Goal: Transaction & Acquisition: Purchase product/service

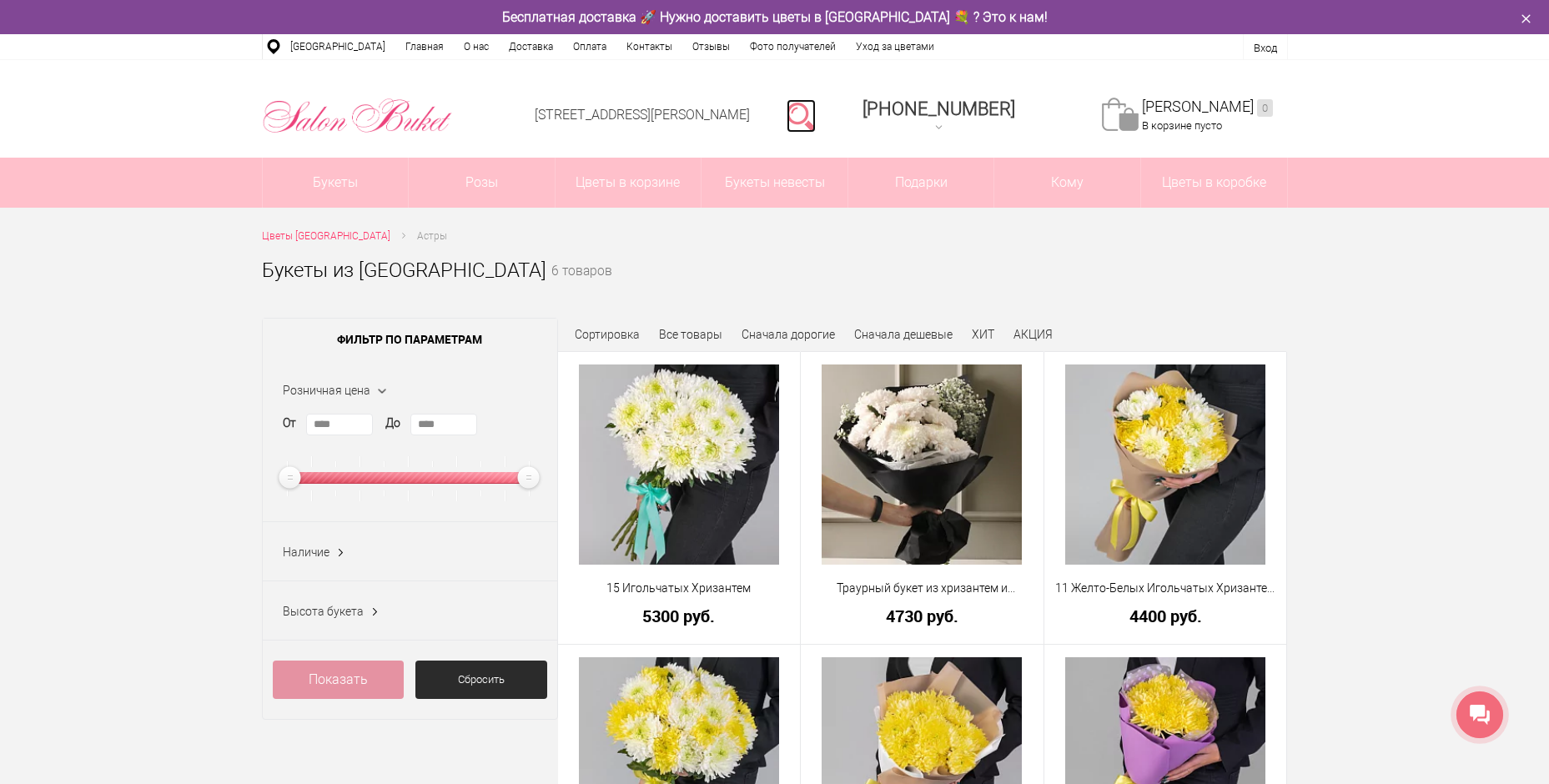
click at [816, 110] on link at bounding box center [801, 116] width 29 height 33
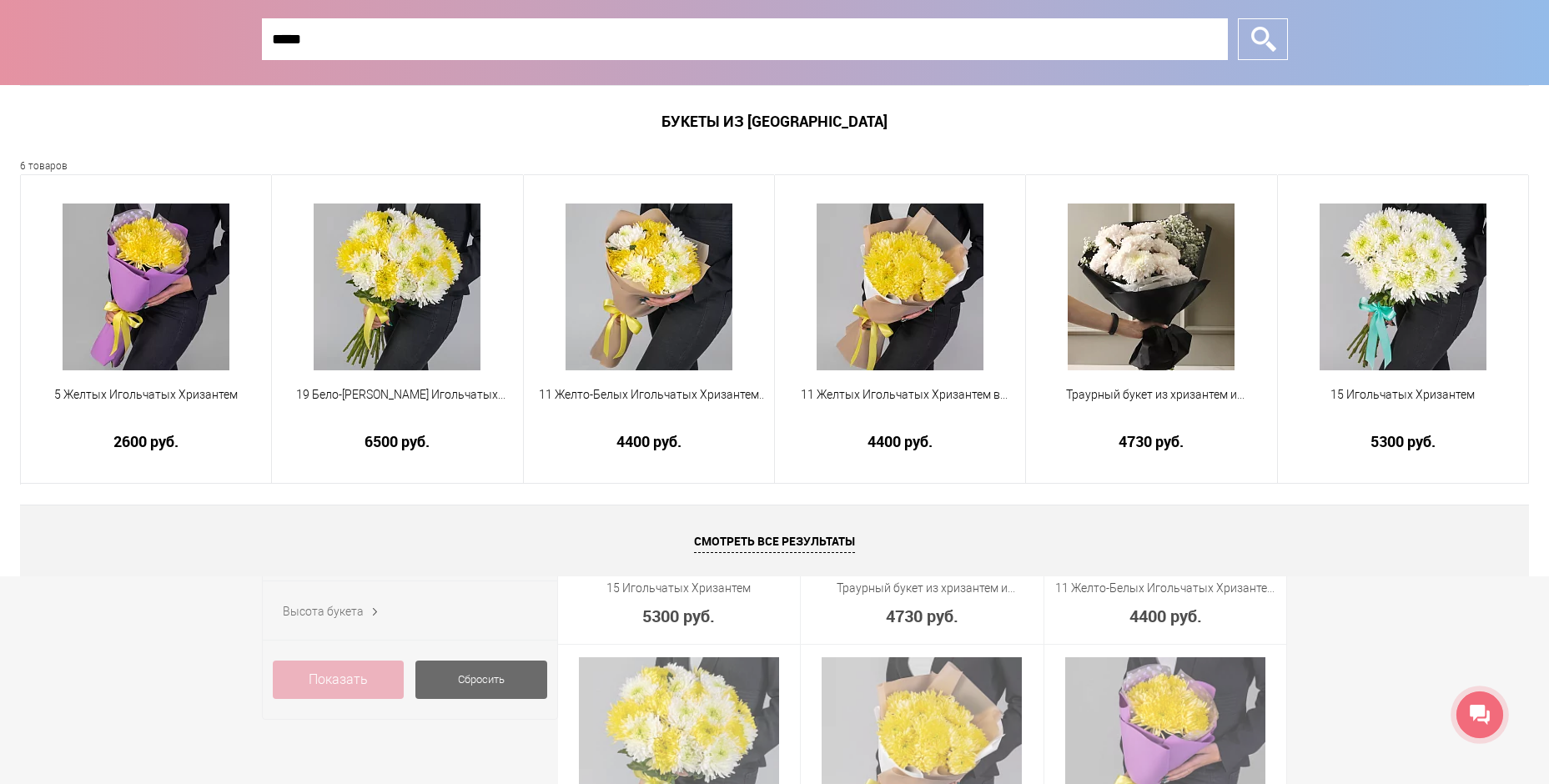
type input "*****"
click at [1263, 36] on input "*" at bounding box center [1263, 39] width 50 height 42
